Goal: Information Seeking & Learning: Check status

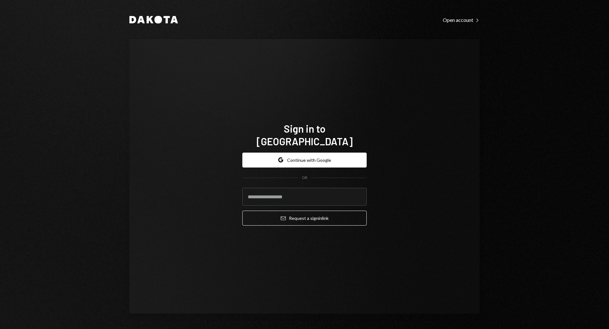
type input "**********"
click at [242, 211] on button "Email Request a sign in link" at bounding box center [304, 218] width 124 height 15
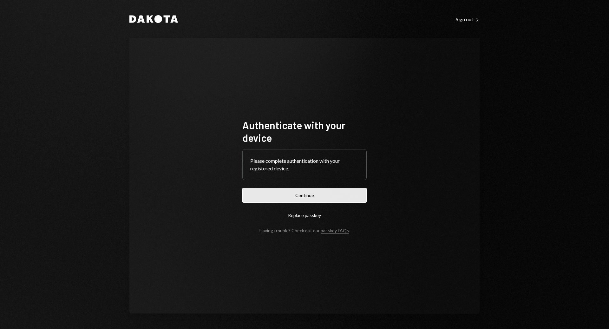
click at [320, 197] on button "Continue" at bounding box center [304, 195] width 124 height 15
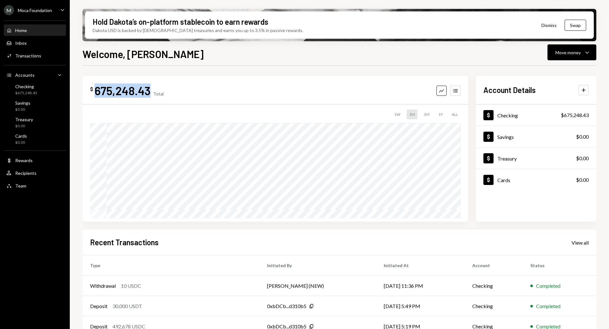
drag, startPoint x: 96, startPoint y: 90, endPoint x: 151, endPoint y: 83, distance: 54.7
click at [151, 84] on div "$ 675,248.43 Total" at bounding box center [127, 90] width 74 height 14
copy div "675,248.43"
click at [255, 67] on div "$ 675,248.43 Total Graph Accounts 1W 1M 3M 1Y ALL $173,184.29 [DATE] Account De…" at bounding box center [340, 228] width 514 height 324
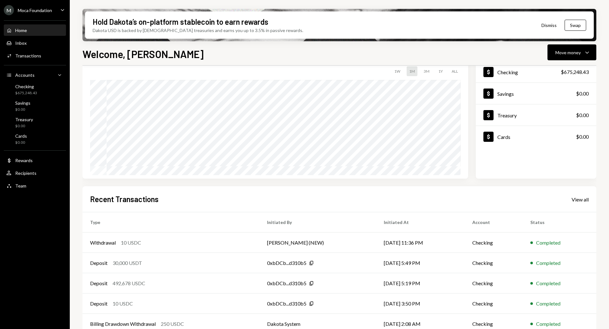
scroll to position [54, 0]
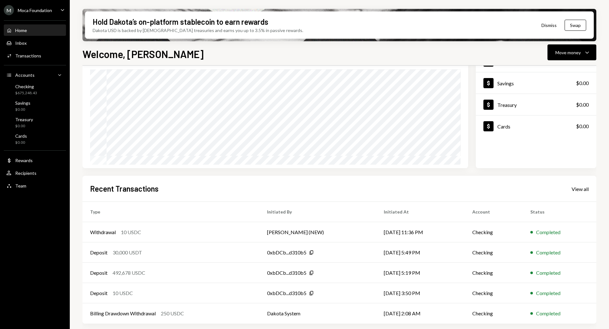
click at [578, 185] on link "View all" at bounding box center [580, 188] width 17 height 7
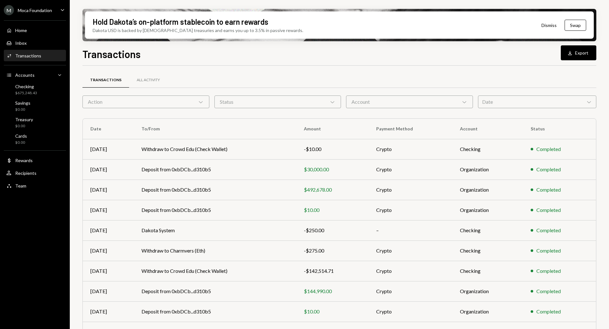
click at [446, 102] on div "Account Chevron Down" at bounding box center [409, 102] width 127 height 13
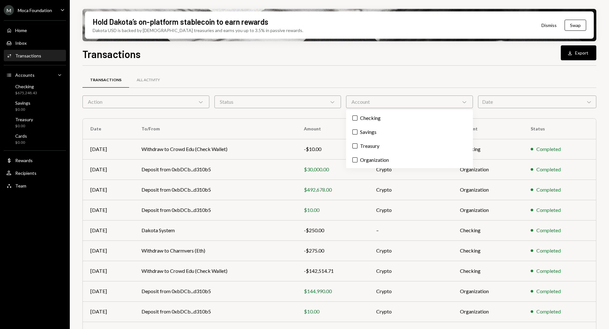
click at [297, 87] on div "Transactions All Activity" at bounding box center [340, 80] width 514 height 16
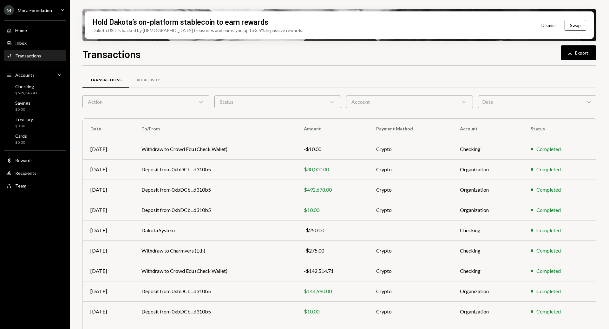
click at [294, 95] on div "Transactions All Activity" at bounding box center [340, 83] width 514 height 23
drag, startPoint x: 468, startPoint y: 98, endPoint x: 502, endPoint y: 109, distance: 35.6
click at [469, 98] on div "Account Chevron Down" at bounding box center [409, 102] width 127 height 13
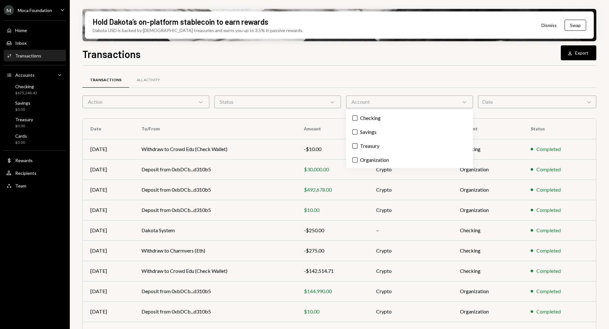
click at [506, 106] on div "Date Chevron Down" at bounding box center [537, 102] width 118 height 13
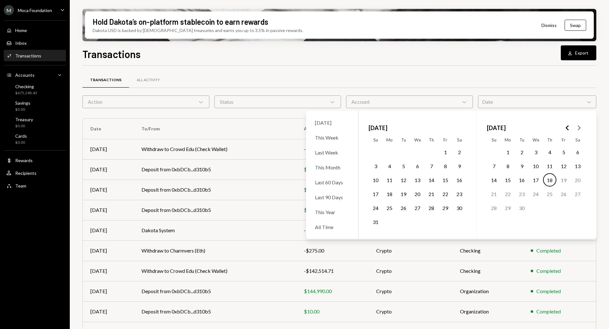
click at [537, 168] on button "10" at bounding box center [535, 165] width 13 height 13
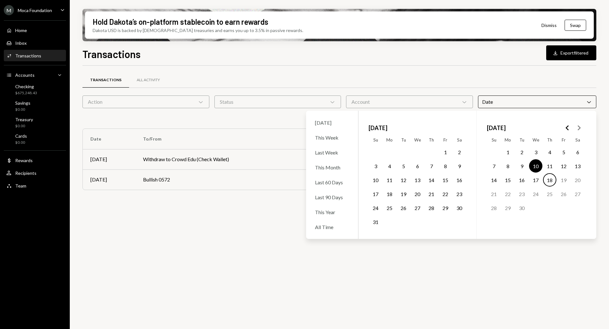
click at [552, 181] on button "18" at bounding box center [549, 179] width 13 height 13
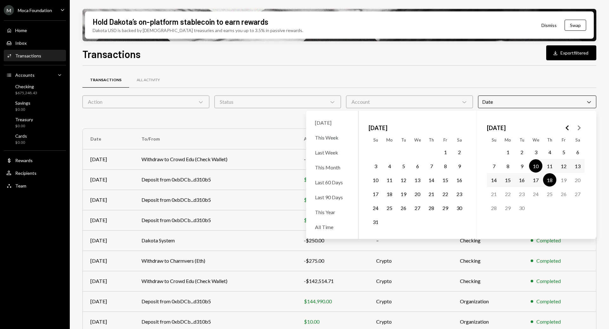
click at [250, 74] on div "Transactions All Activity" at bounding box center [340, 80] width 514 height 16
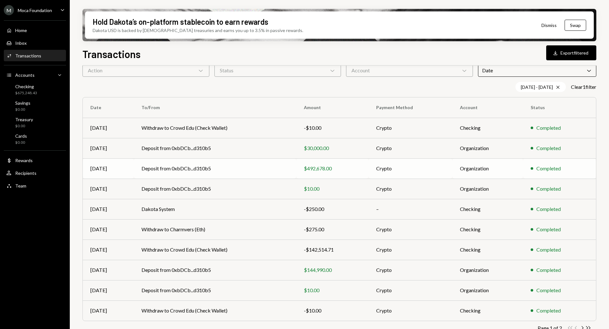
scroll to position [43, 0]
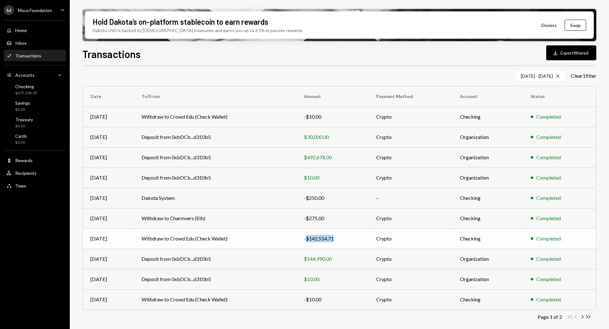
drag, startPoint x: 341, startPoint y: 240, endPoint x: 308, endPoint y: 239, distance: 33.3
click at [308, 239] on div "-$142,514.71" at bounding box center [332, 239] width 57 height 8
copy div "$142,514.71"
click at [324, 70] on div "Transactions All Activity Action Chevron Down Status Chevron Down Account Chevr…" at bounding box center [340, 184] width 514 height 303
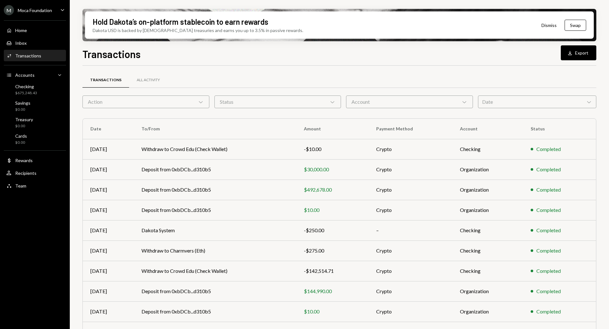
click at [503, 102] on div "Date Chevron Down" at bounding box center [537, 102] width 118 height 13
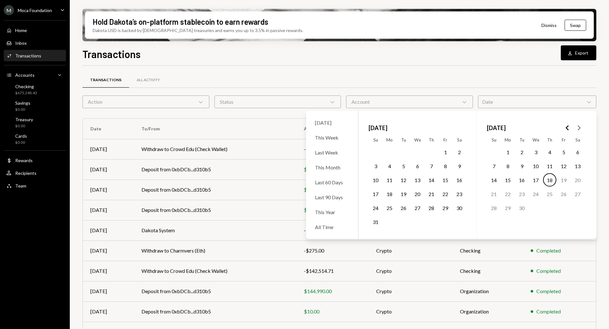
click at [499, 80] on div "Transactions All Activity" at bounding box center [340, 80] width 514 height 16
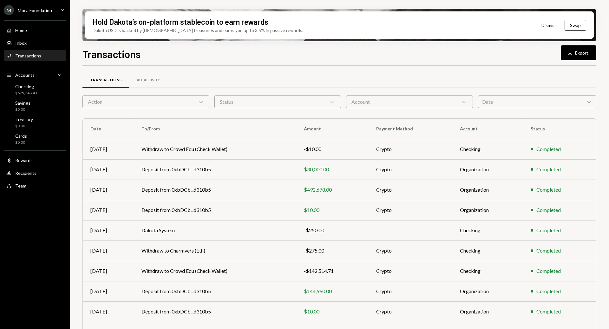
click at [50, 36] on div "Home Home Inbox Inbox Activities Transactions Accounts Accounts Caret Down Chec…" at bounding box center [35, 105] width 70 height 176
click at [50, 34] on div "Home Home" at bounding box center [34, 30] width 57 height 11
